Goal: Task Accomplishment & Management: Manage account settings

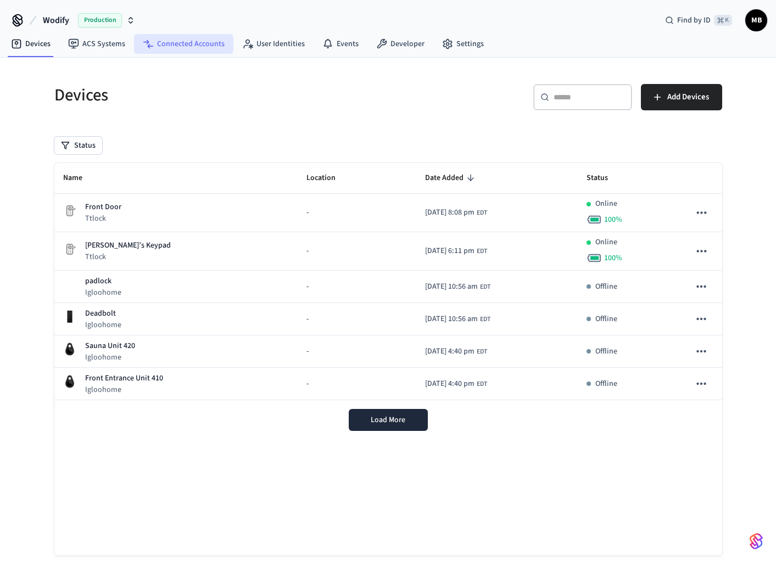
click at [165, 35] on link "Connected Accounts" at bounding box center [183, 44] width 99 height 20
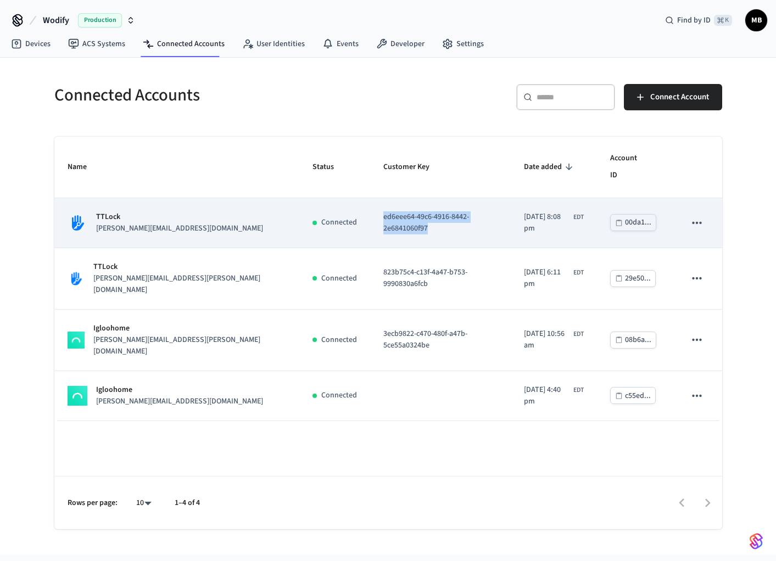
drag, startPoint x: 441, startPoint y: 205, endPoint x: 305, endPoint y: 206, distance: 136.1
click at [383, 211] on p "ed6eee64-49c6-4916-8442-2e6841060f97" at bounding box center [440, 222] width 114 height 23
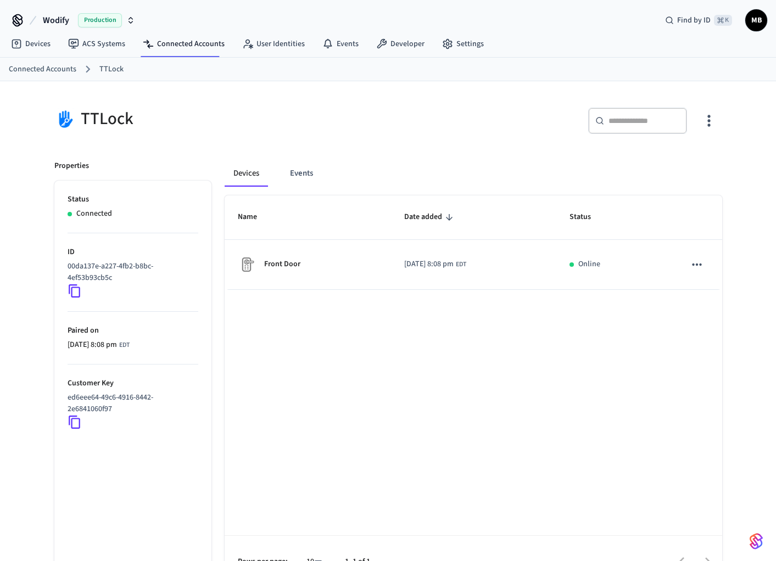
click at [73, 418] on icon at bounding box center [75, 422] width 12 height 13
click at [71, 420] on icon at bounding box center [75, 422] width 12 height 13
drag, startPoint x: 120, startPoint y: 408, endPoint x: 55, endPoint y: 396, distance: 66.4
click at [55, 396] on ul "Status Connected ID 00da137e-a227-4fb2-b8bc-4ef53b93cb5c Paired on [DATE] 8:08 …" at bounding box center [132, 384] width 157 height 407
copy p "ed6eee64-49c6-4916-8442-2e6841060f97"
